Goal: Information Seeking & Learning: Learn about a topic

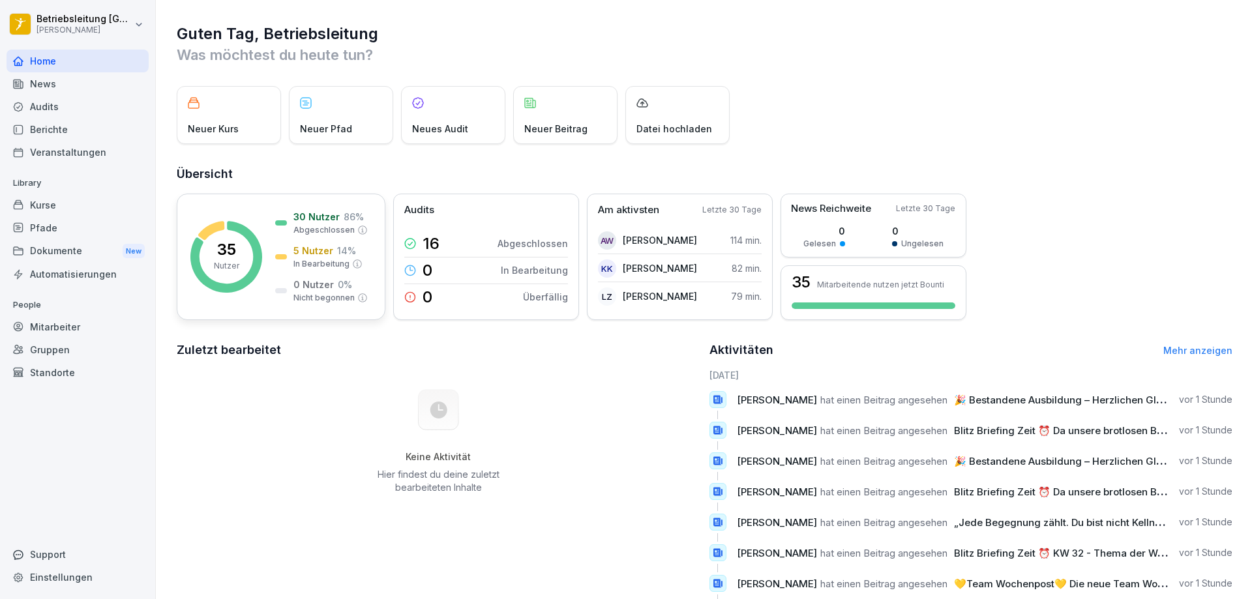
click at [306, 248] on p "5 Nutzer" at bounding box center [314, 251] width 40 height 14
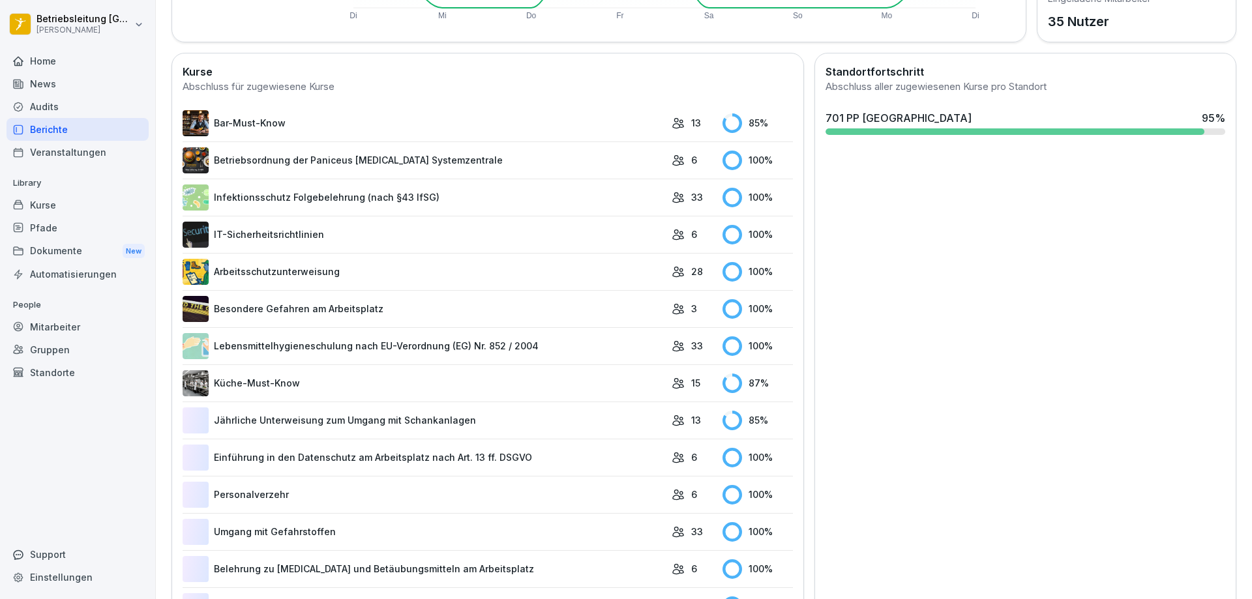
scroll to position [326, 0]
click at [488, 386] on link "Küche-Must-Know" at bounding box center [424, 383] width 483 height 26
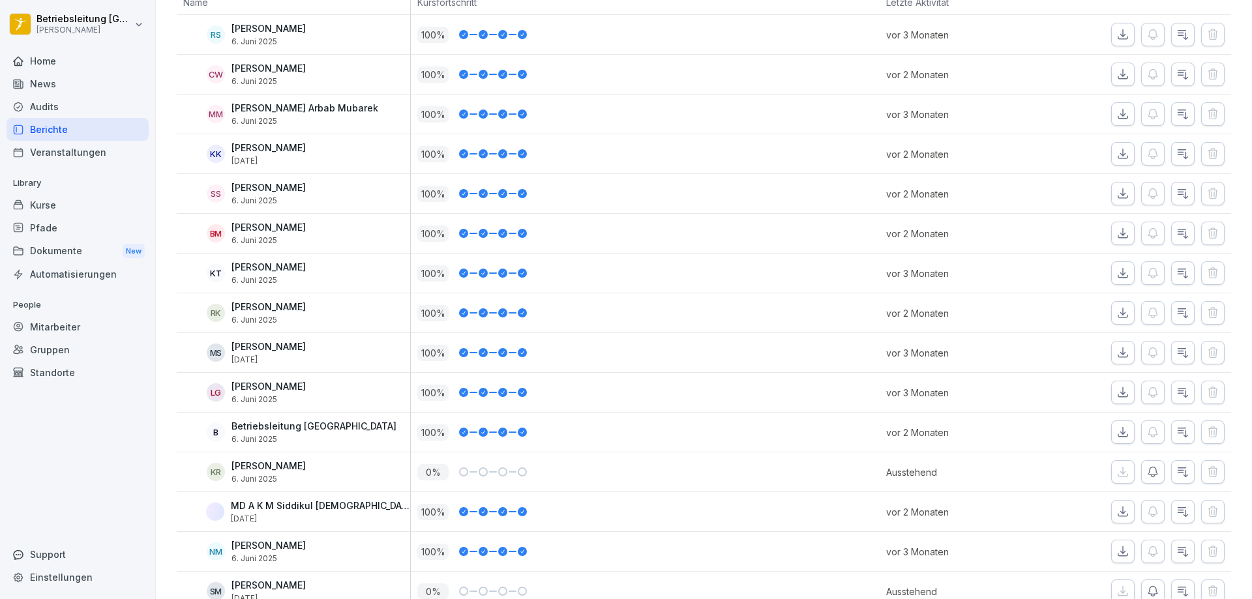
scroll to position [214, 0]
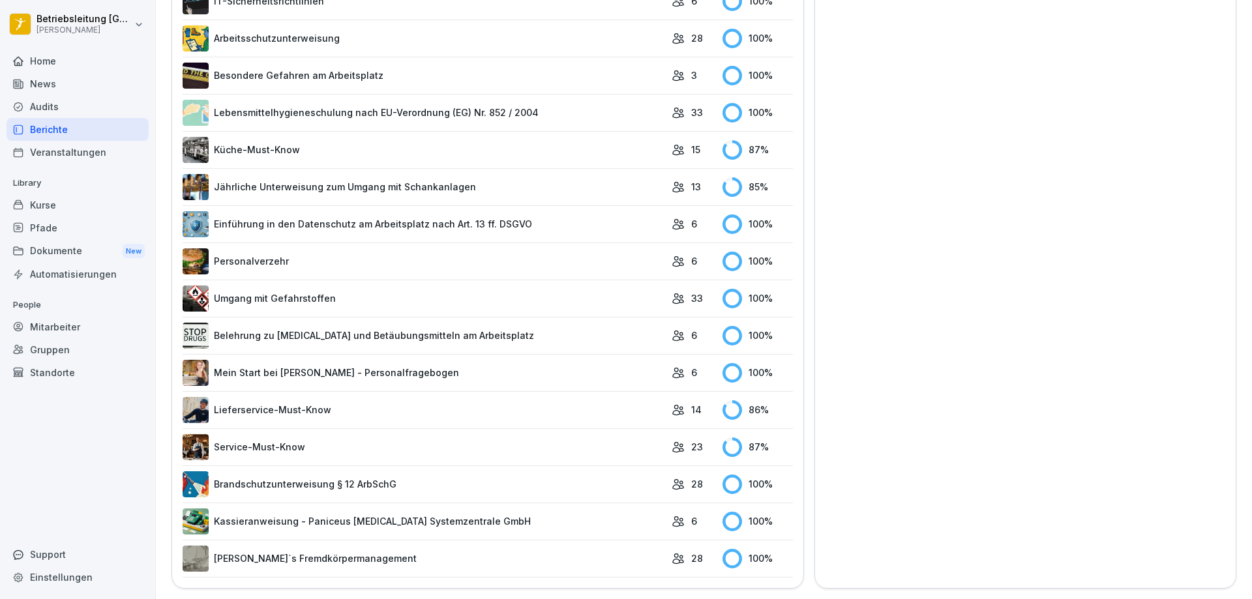
scroll to position [569, 0]
click at [324, 404] on link "Lieferservice-Must-Know" at bounding box center [424, 410] width 483 height 26
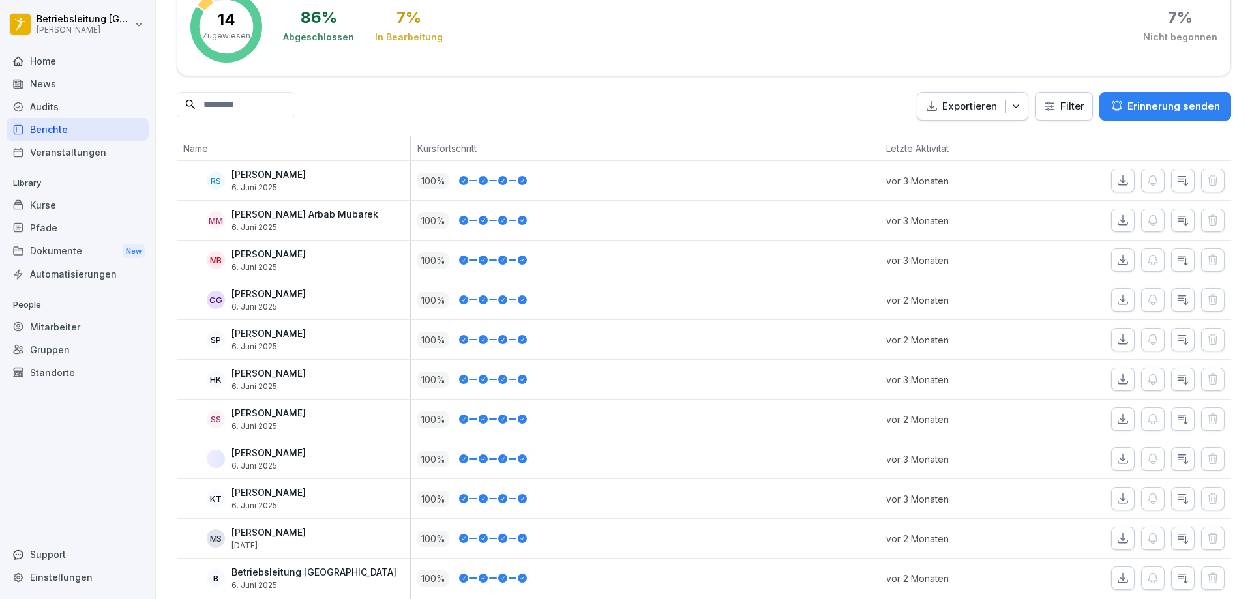
scroll to position [239, 0]
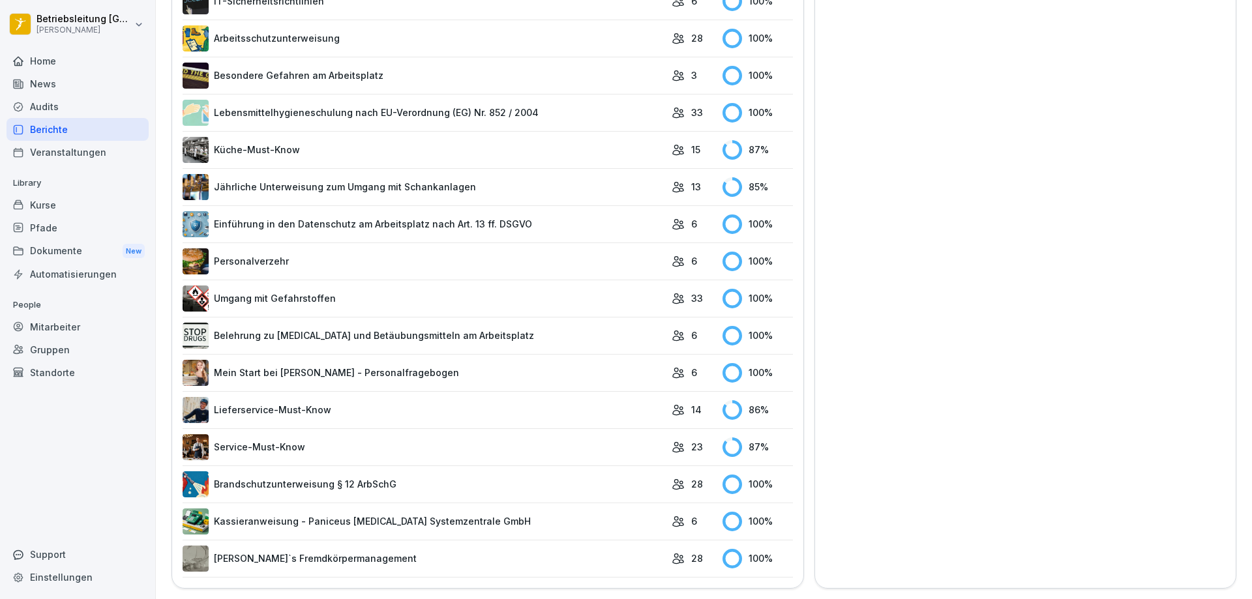
scroll to position [565, 0]
click at [306, 441] on link "Service-Must-Know" at bounding box center [424, 447] width 483 height 26
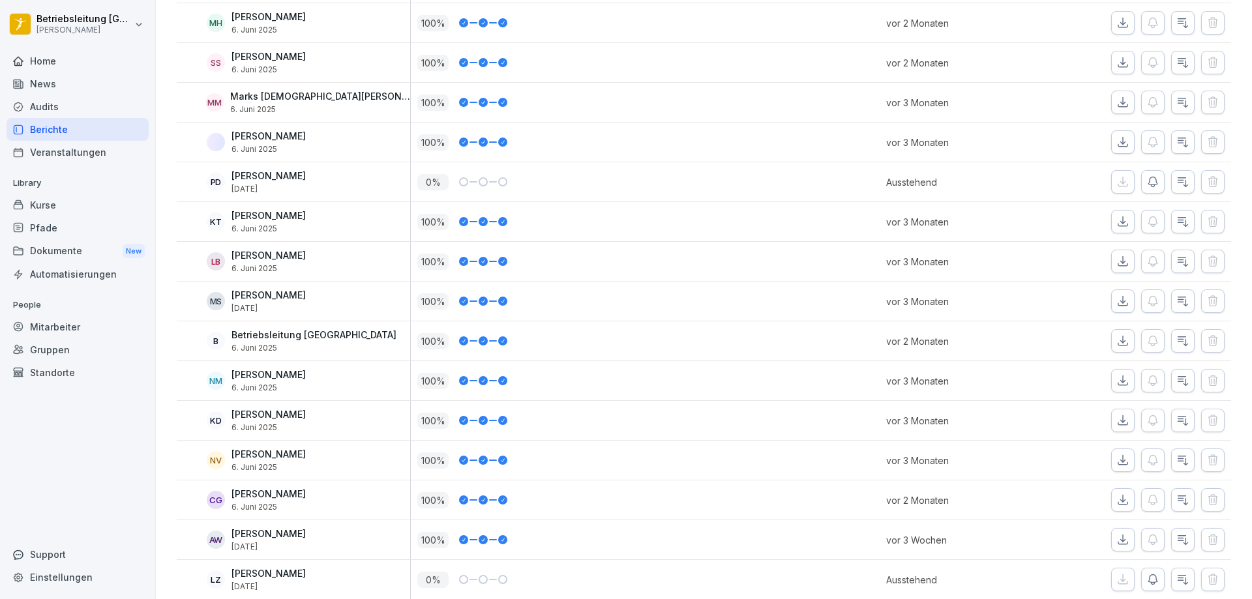
scroll to position [597, 0]
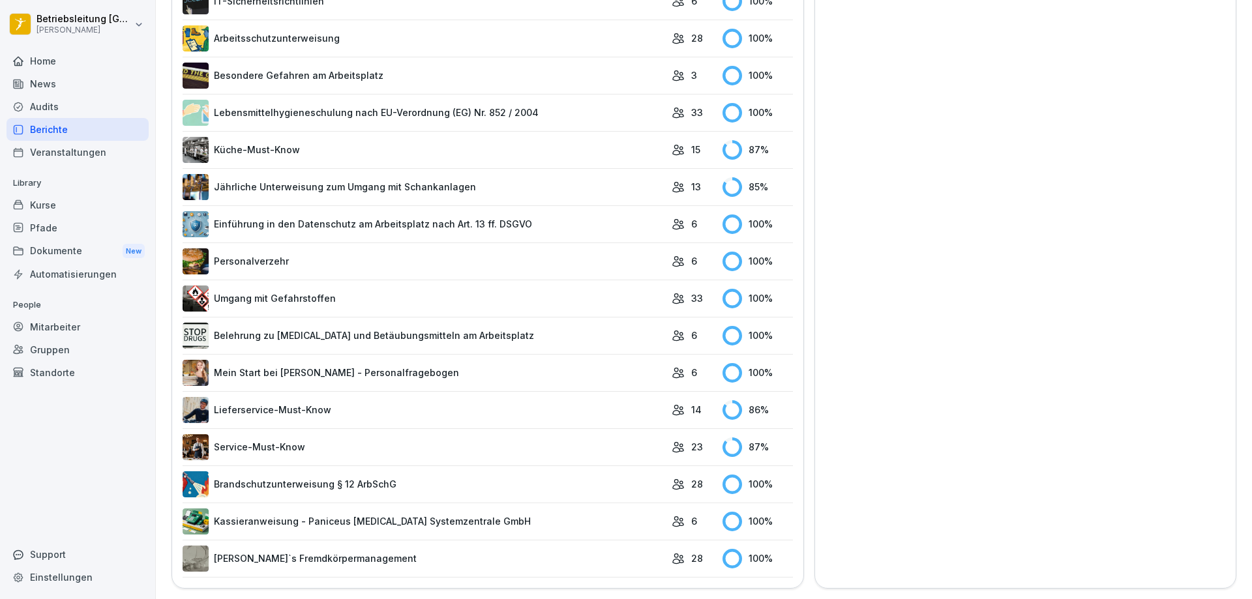
scroll to position [569, 0]
